Goal: Find specific page/section: Find specific page/section

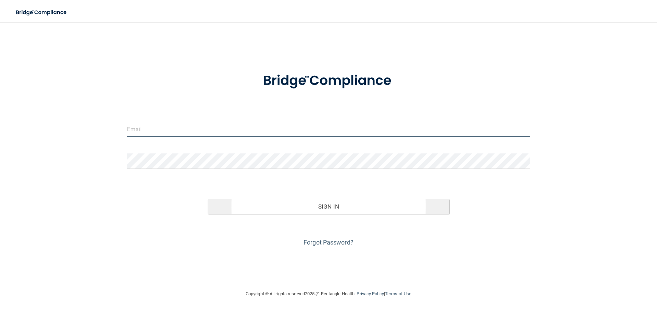
type input "[PERSON_NAME][EMAIL_ADDRESS][DOMAIN_NAME]"
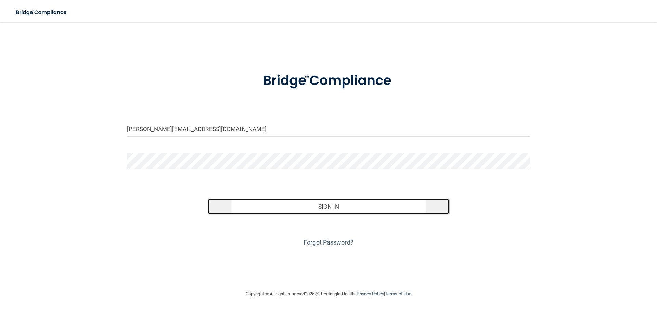
click at [339, 208] on button "Sign In" at bounding box center [329, 206] width 242 height 15
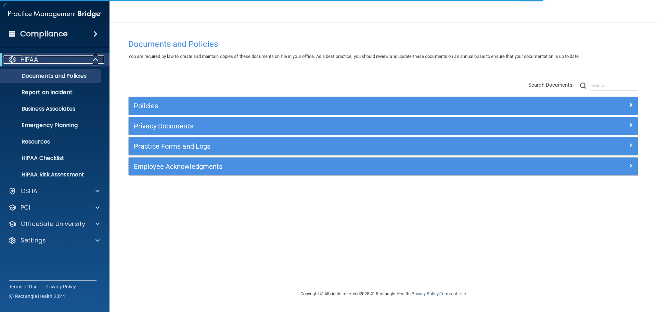
click at [94, 60] on span at bounding box center [96, 59] width 6 height 8
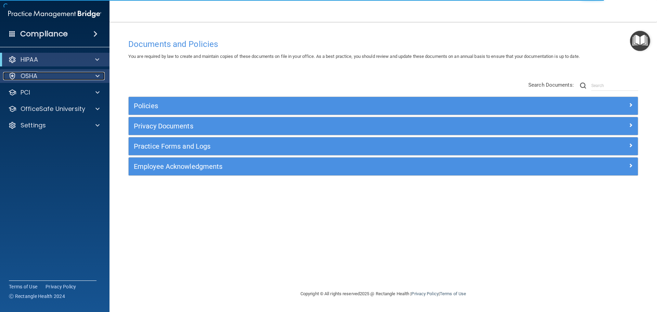
click at [99, 76] on span at bounding box center [97, 76] width 4 height 8
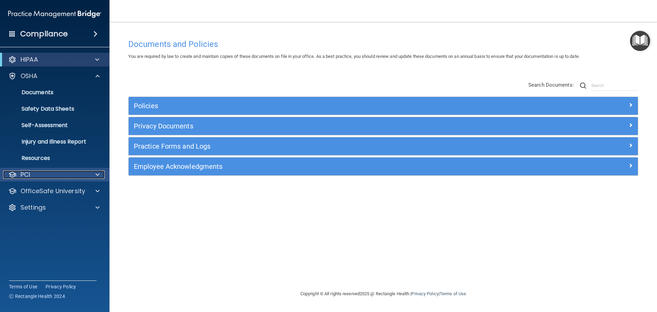
click at [95, 175] on span at bounding box center [97, 174] width 4 height 8
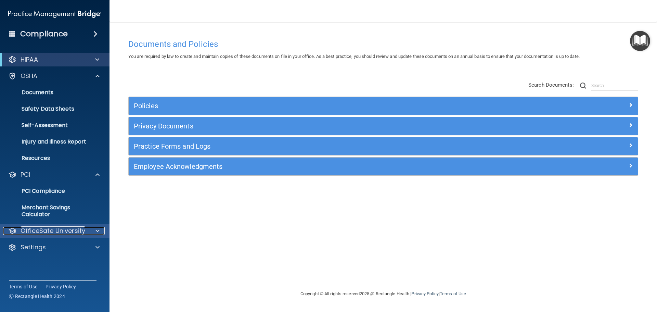
click at [97, 227] on span at bounding box center [97, 230] width 4 height 8
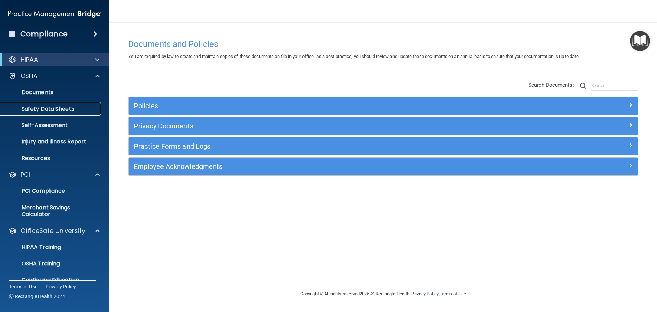
click at [89, 104] on link "Safety Data Sheets" at bounding box center [47, 109] width 108 height 14
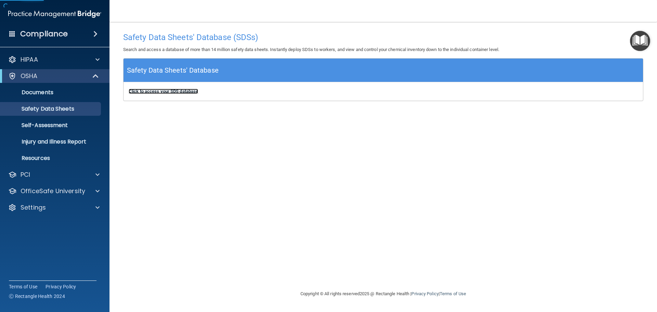
click at [193, 90] on b "Click to access your SDS database" at bounding box center [163, 91] width 69 height 5
